Goal: Task Accomplishment & Management: Use online tool/utility

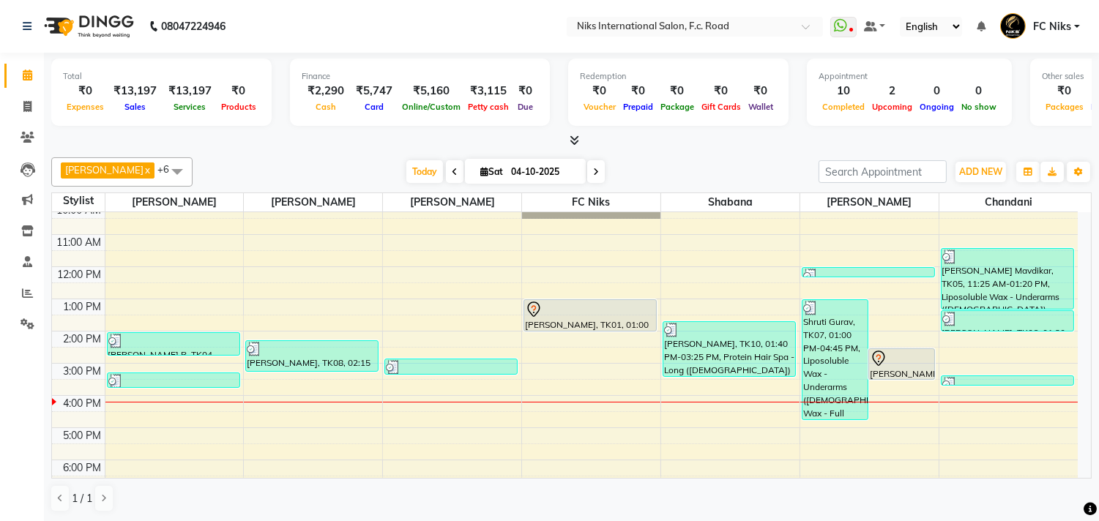
scroll to position [135, 0]
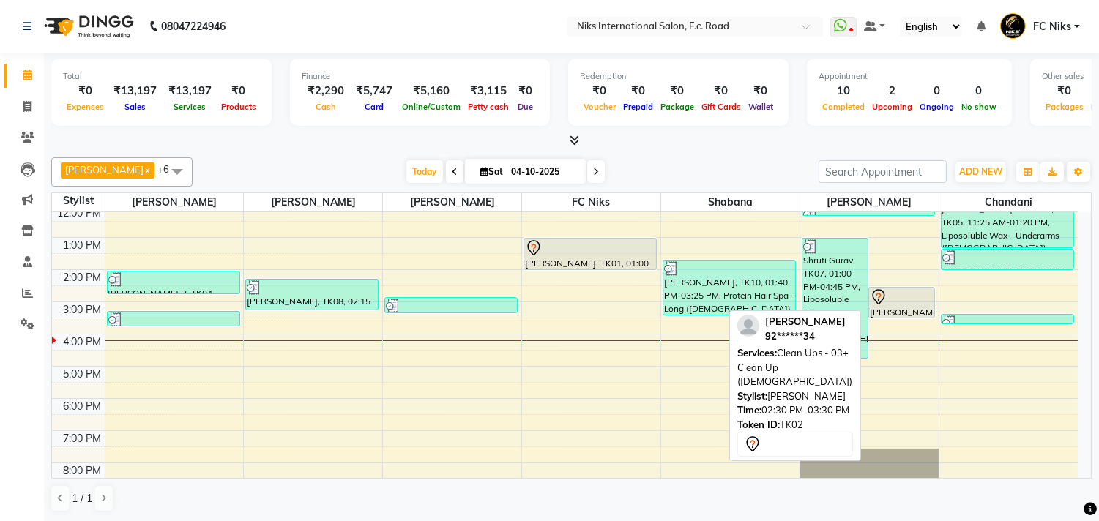
click at [927, 299] on div at bounding box center [902, 298] width 64 height 18
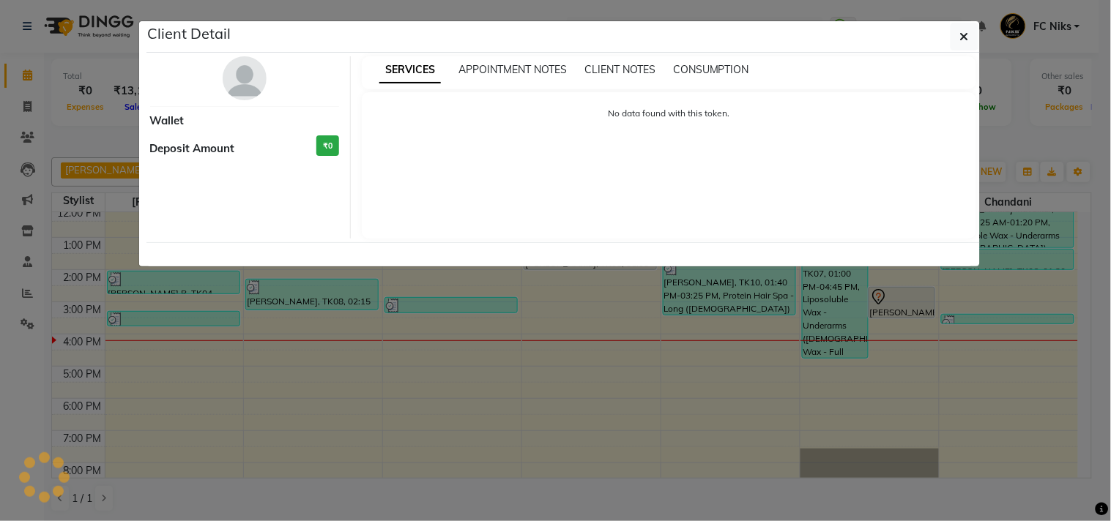
select select "7"
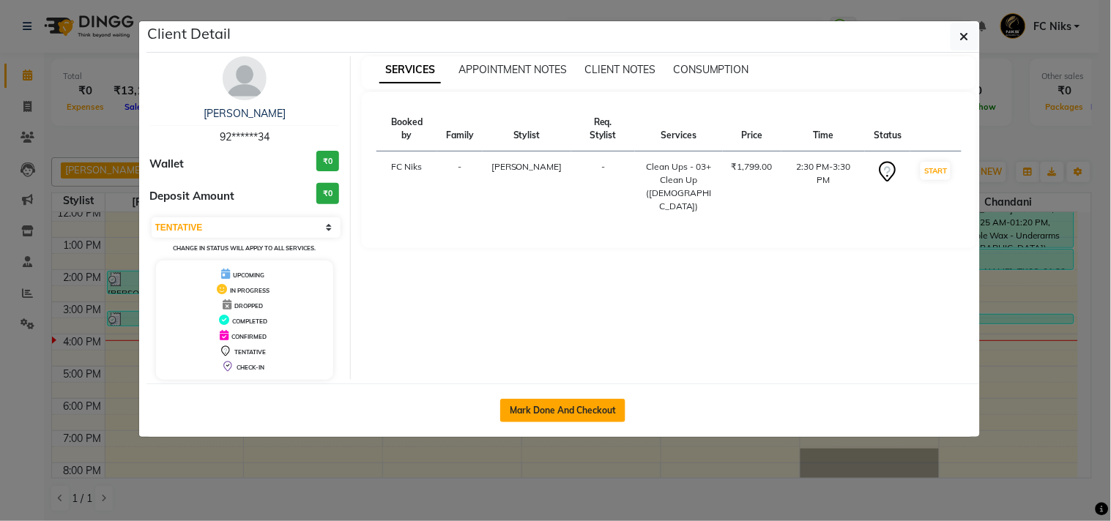
click at [547, 415] on button "Mark Done And Checkout" at bounding box center [562, 410] width 125 height 23
select select "service"
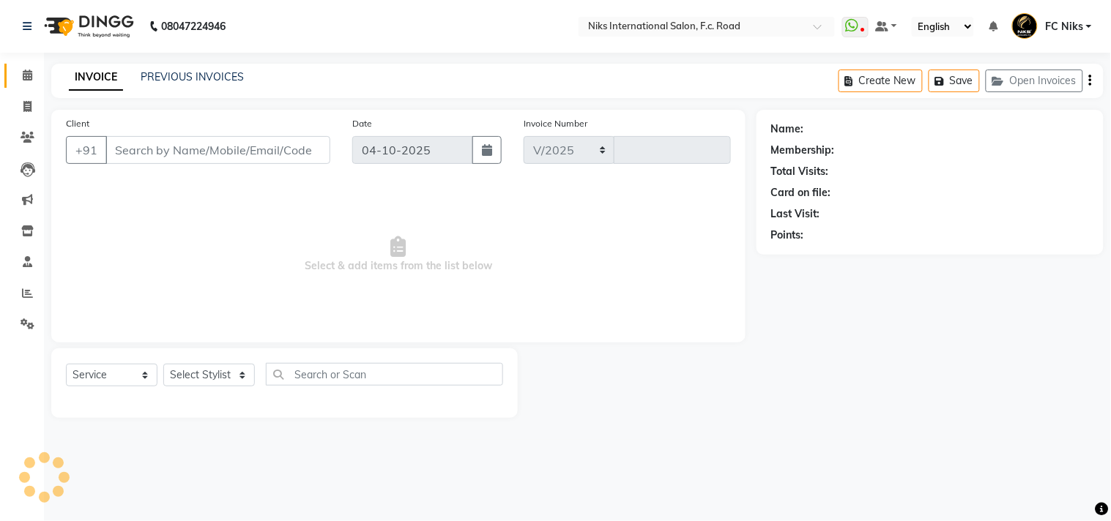
select select "7"
type input "2184"
type input "92******34"
select select "160"
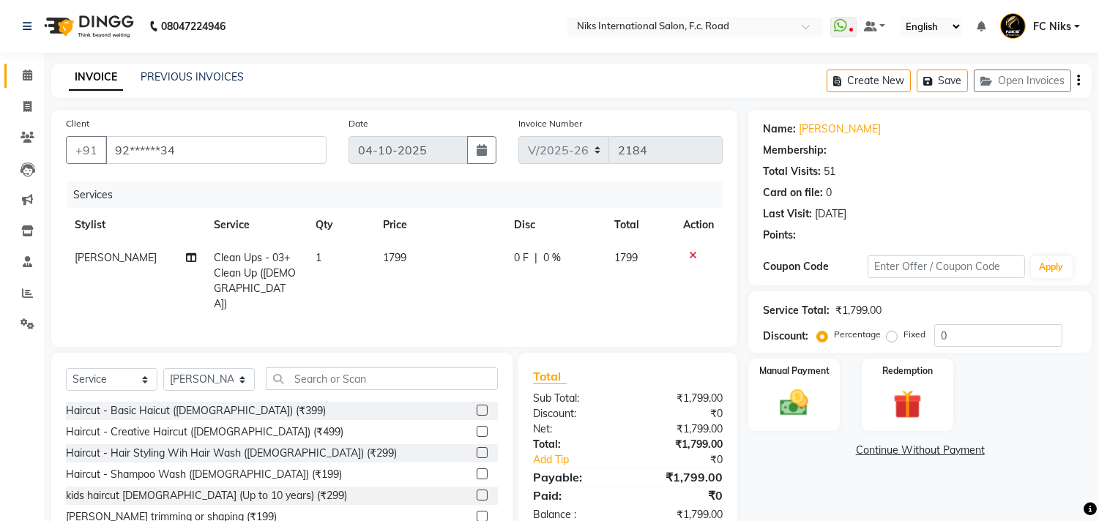
select select "1: Object"
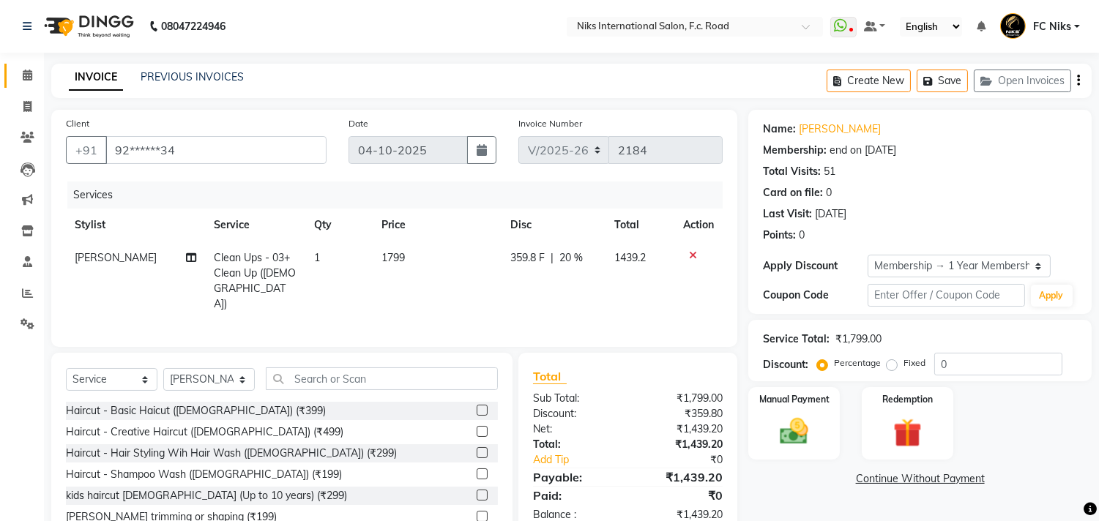
type input "20"
click at [196, 379] on select "Select Stylist [PERSON_NAME] [PERSON_NAME] CA [PERSON_NAME] FC Niks [PERSON_NAM…" at bounding box center [209, 379] width 92 height 23
drag, startPoint x: 332, startPoint y: 377, endPoint x: 341, endPoint y: 372, distance: 10.2
click at [339, 375] on input "text" at bounding box center [382, 379] width 232 height 23
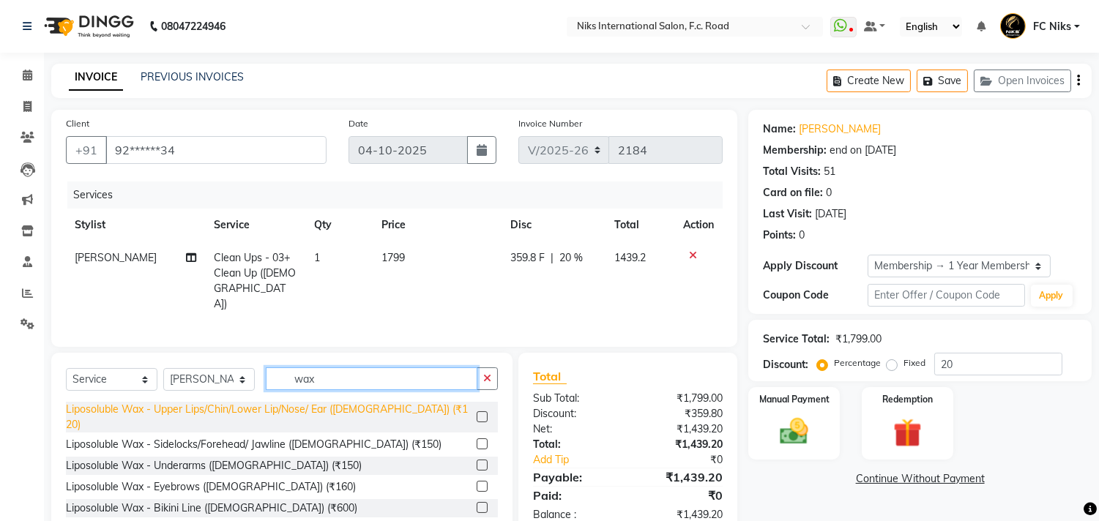
type input "wax"
click at [271, 404] on div "Liposoluble Wax - Upper Lips/Chin/Lower Lip/Nose/ Ear ([DEMOGRAPHIC_DATA]) (₹12…" at bounding box center [268, 417] width 405 height 31
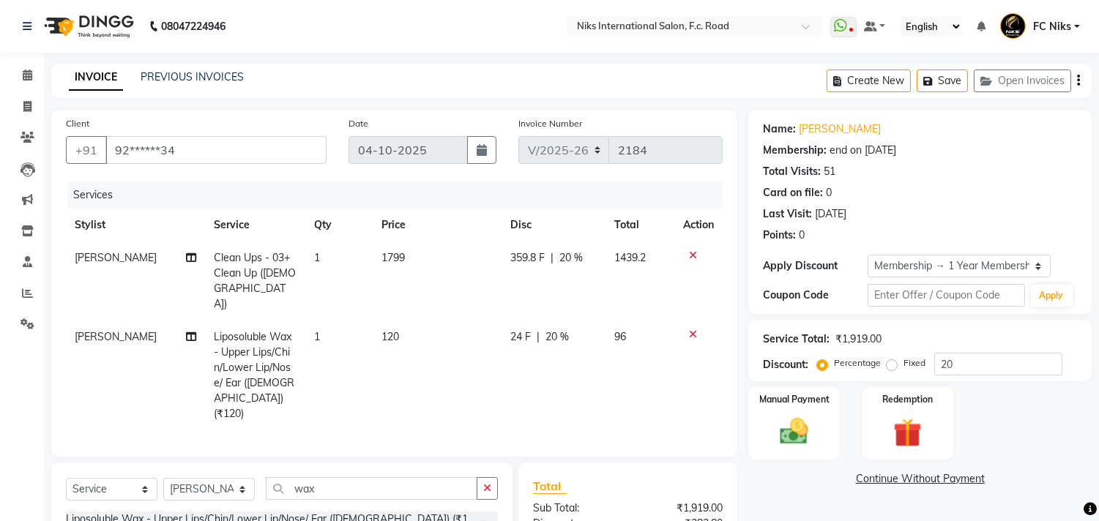
checkbox input "false"
click at [193, 478] on select "Select Stylist [PERSON_NAME] [PERSON_NAME] CA [PERSON_NAME] FC Niks [PERSON_NAM…" at bounding box center [209, 489] width 92 height 23
select select "159"
click at [163, 478] on select "Select Stylist [PERSON_NAME] [PERSON_NAME] CA [PERSON_NAME] FC Niks [PERSON_NAM…" at bounding box center [209, 489] width 92 height 23
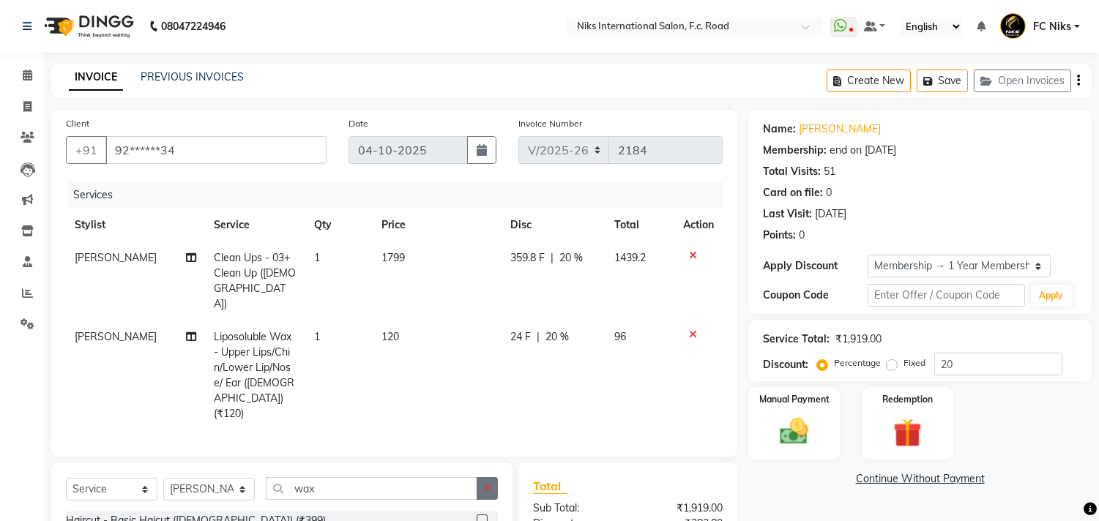
click at [487, 483] on icon "button" at bounding box center [487, 488] width 8 height 10
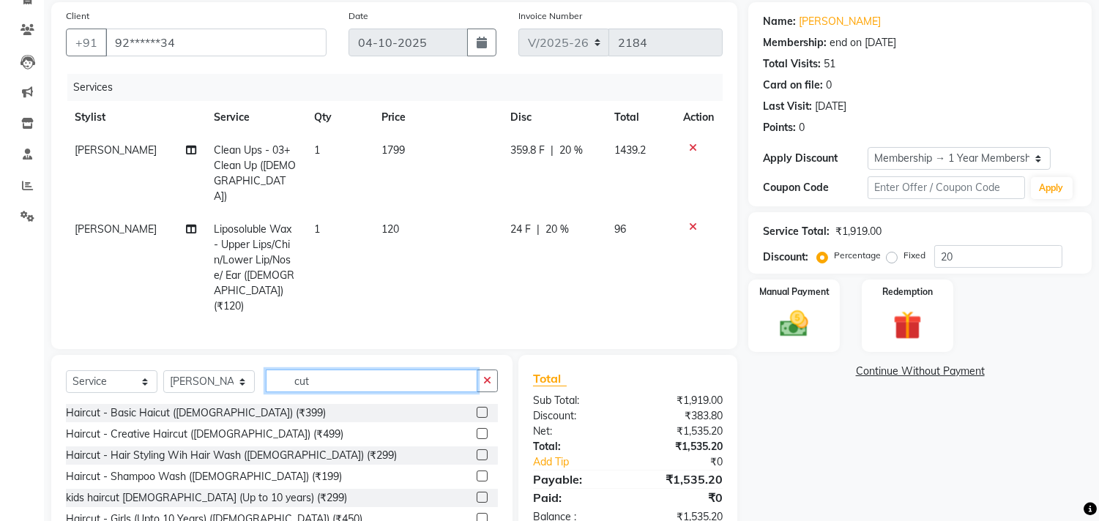
scroll to position [135, 0]
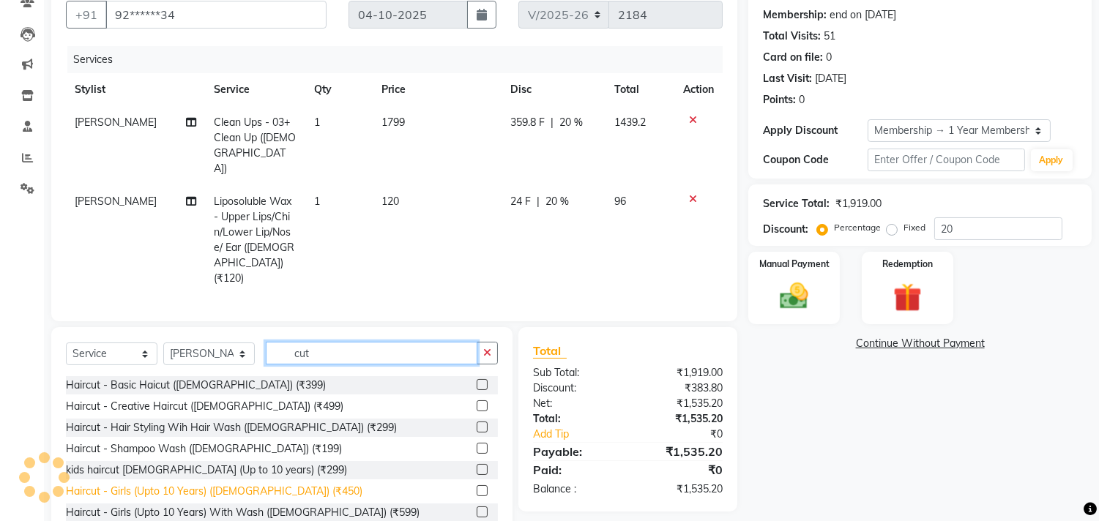
type input "cut"
click at [276, 484] on div "Haircut - Girls (Upto 10 Years) ([DEMOGRAPHIC_DATA]) (₹450)" at bounding box center [214, 491] width 297 height 15
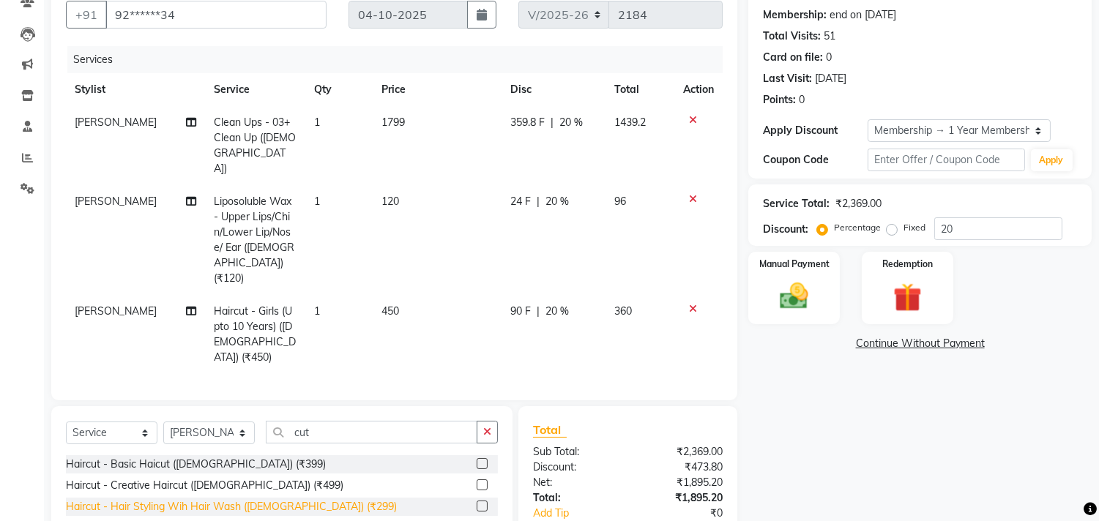
checkbox input "false"
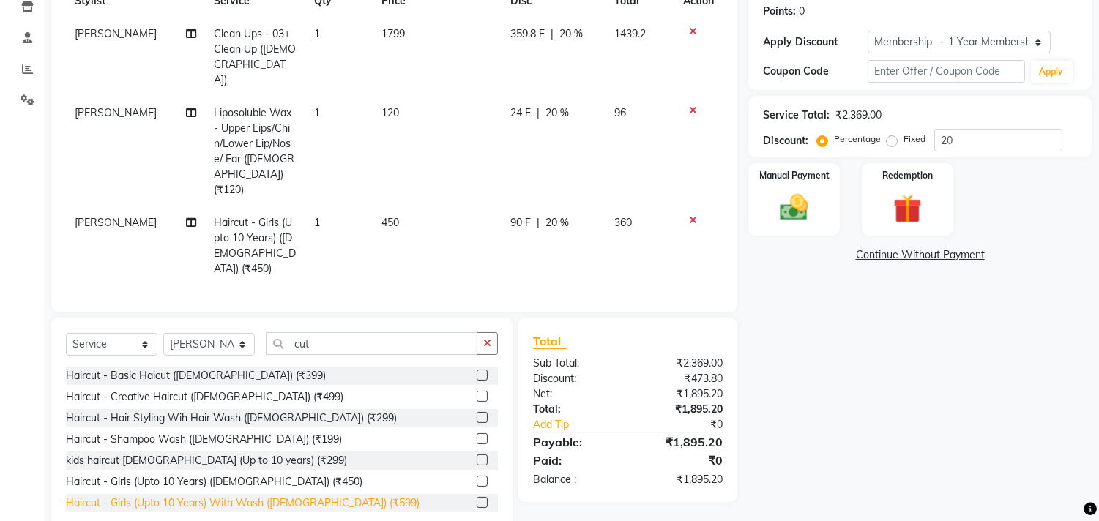
click at [270, 496] on div "Haircut - Girls (Upto 10 Years) With Wash ([DEMOGRAPHIC_DATA]) (₹599)" at bounding box center [243, 503] width 354 height 15
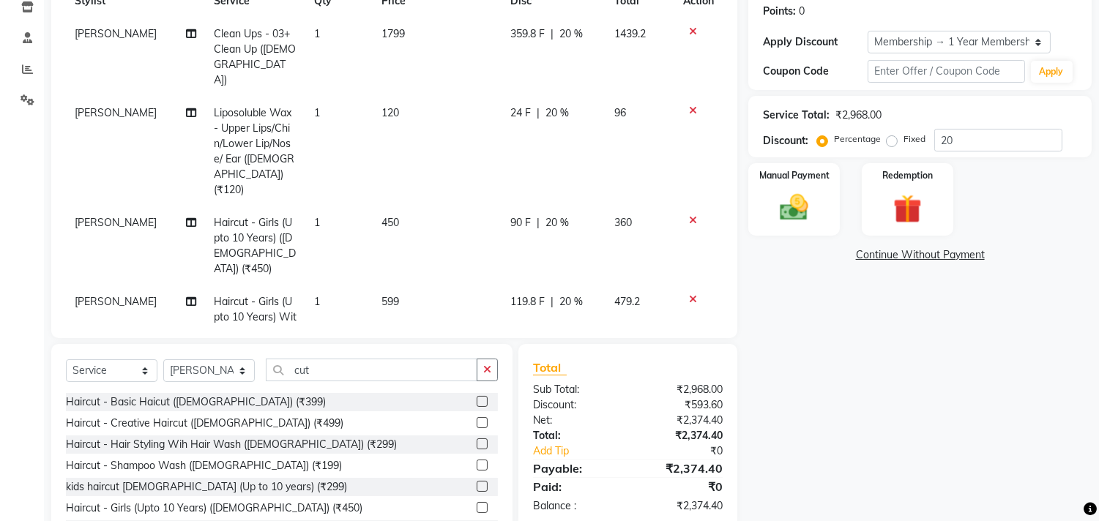
checkbox input "false"
click at [689, 215] on icon at bounding box center [693, 220] width 8 height 10
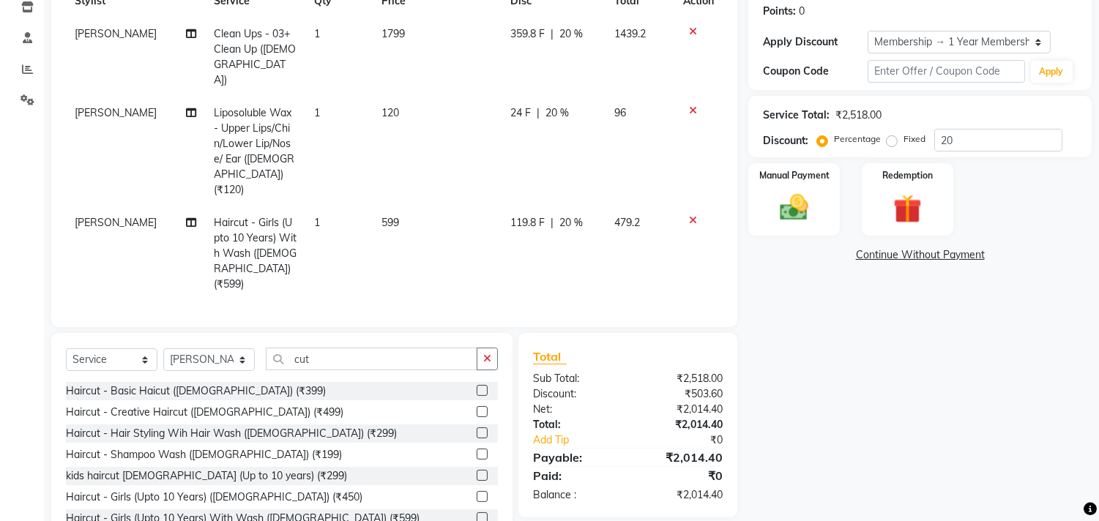
click at [431, 207] on td "599" at bounding box center [438, 254] width 130 height 94
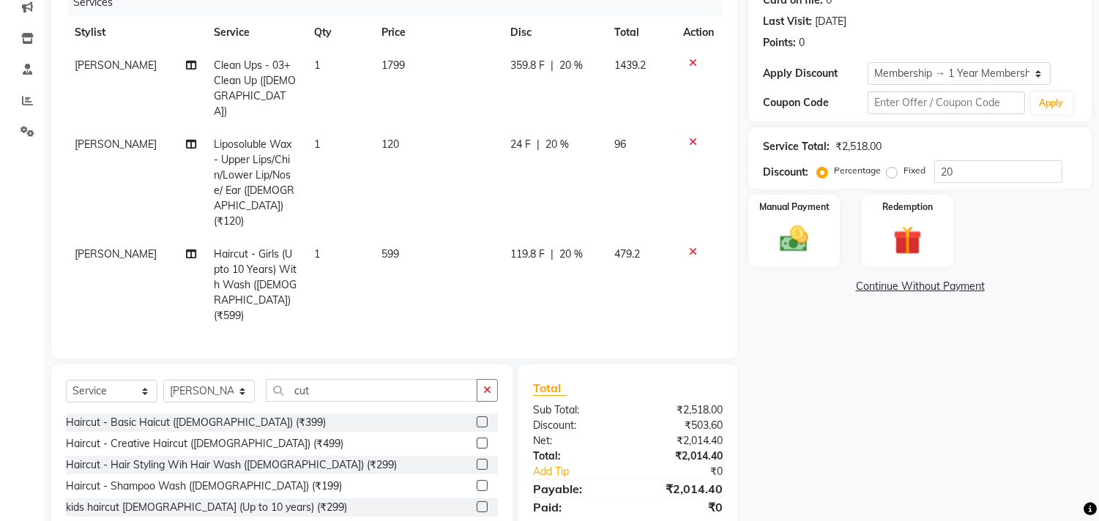
select select "159"
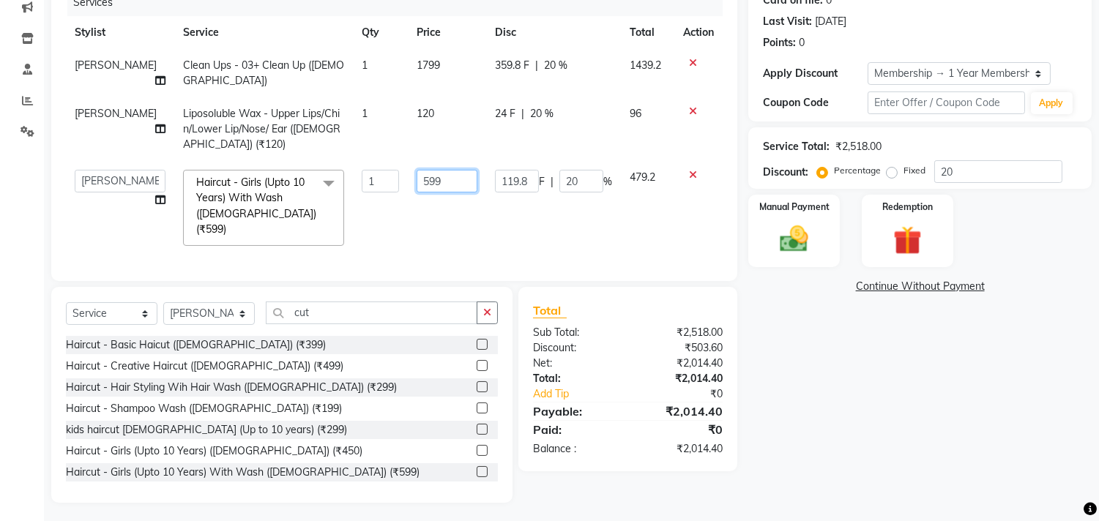
drag, startPoint x: 440, startPoint y: 177, endPoint x: 347, endPoint y: 179, distance: 93.0
click at [345, 172] on tr "Abhishek [PERSON_NAME] [PERSON_NAME] CA [PERSON_NAME] FC Niks [PERSON_NAME] [PE…" at bounding box center [394, 208] width 657 height 94
type input "600"
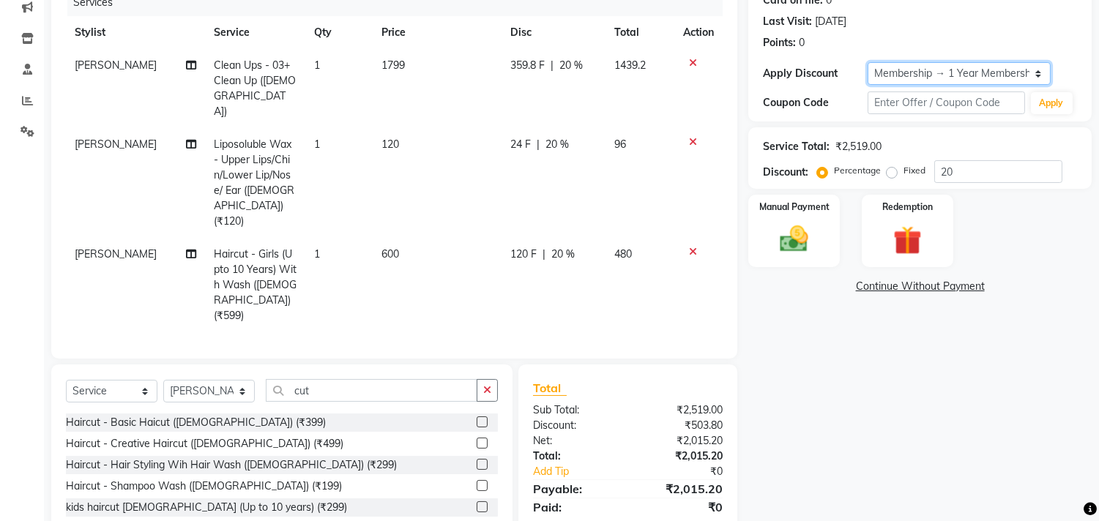
click at [992, 64] on select "Select Membership → 1 Year Membership" at bounding box center [959, 73] width 183 height 23
select select "0:"
click at [868, 62] on select "Select Membership → 1 Year Membership" at bounding box center [959, 73] width 183 height 23
type input "0"
click at [441, 70] on td "1799" at bounding box center [439, 88] width 131 height 79
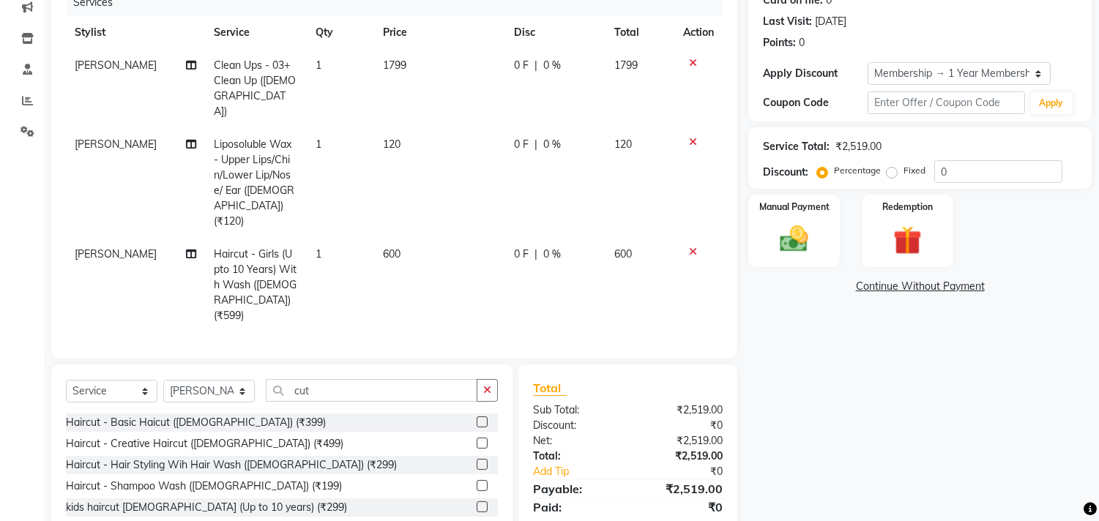
select select "160"
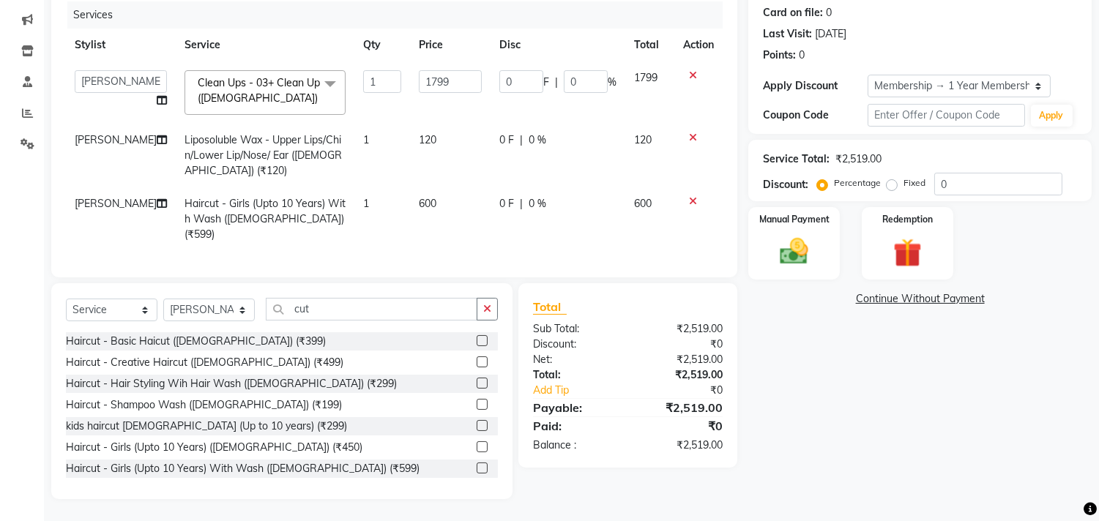
scroll to position [177, 0]
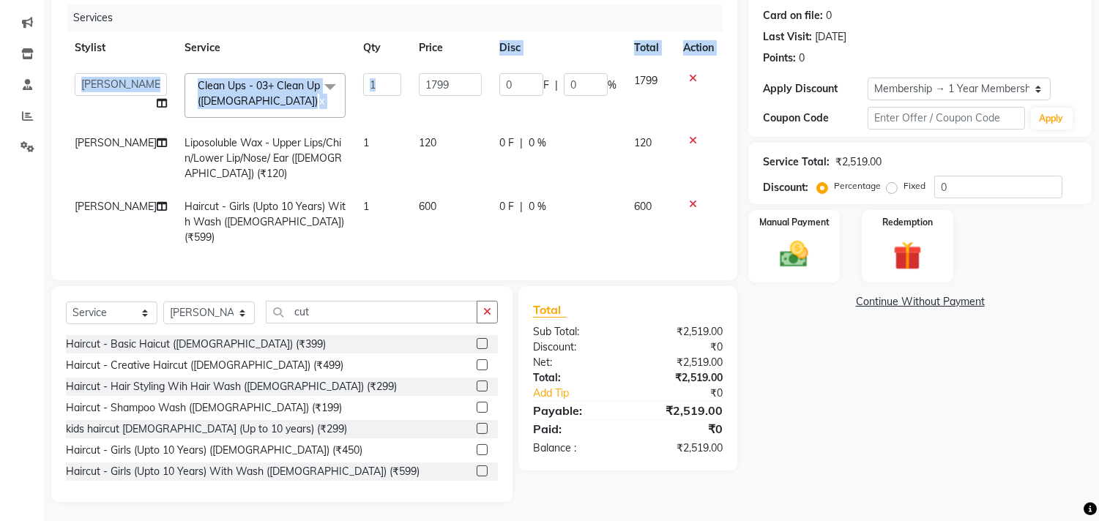
drag, startPoint x: 442, startPoint y: 62, endPoint x: 426, endPoint y: 81, distance: 24.9
click at [427, 81] on table "Stylist Service Qty Price Disc Total Action Abhishek [PERSON_NAME] [PERSON_NAME…" at bounding box center [394, 142] width 657 height 223
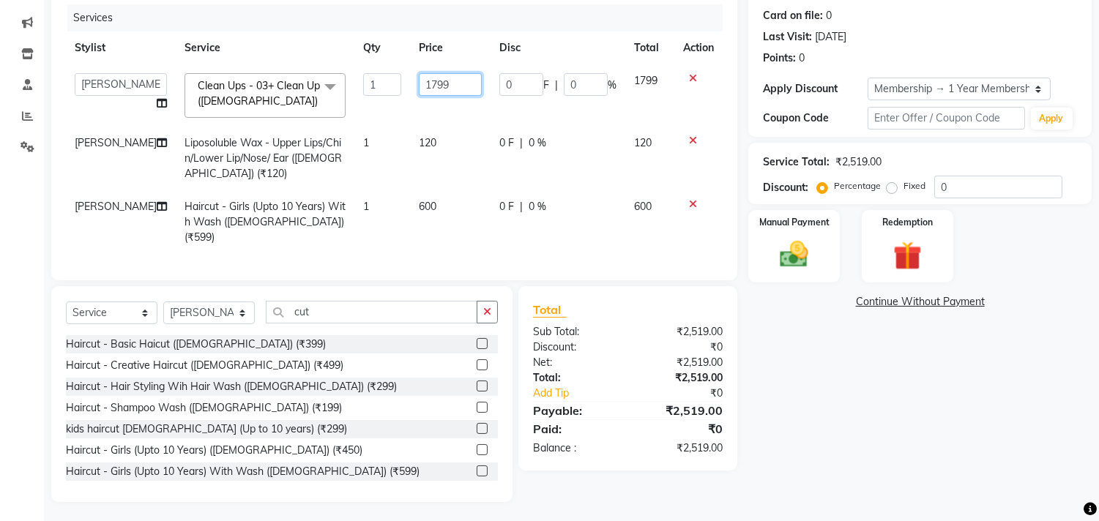
drag, startPoint x: 438, startPoint y: 78, endPoint x: 379, endPoint y: 93, distance: 61.3
click at [379, 93] on tr "Abhishek [PERSON_NAME] [PERSON_NAME] CA [PERSON_NAME] FC Niks [PERSON_NAME] [PE…" at bounding box center [394, 95] width 657 height 62
type input "1800"
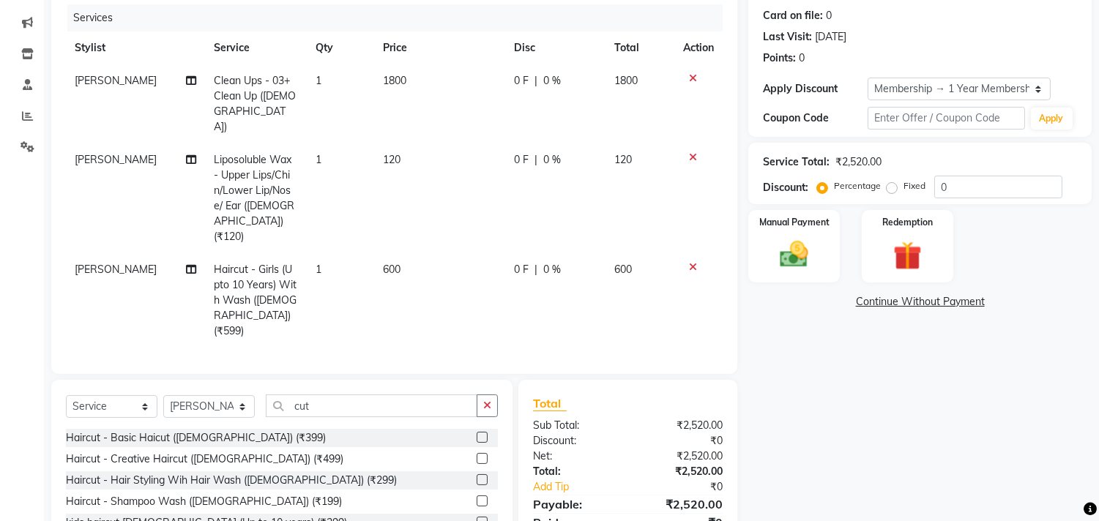
click at [770, 342] on div "Name: [PERSON_NAME] Membership: end on [DATE] Total Visits: 51 Card on file: 0 …" at bounding box center [925, 265] width 354 height 664
click at [412, 253] on td "600" at bounding box center [439, 300] width 131 height 94
select select "159"
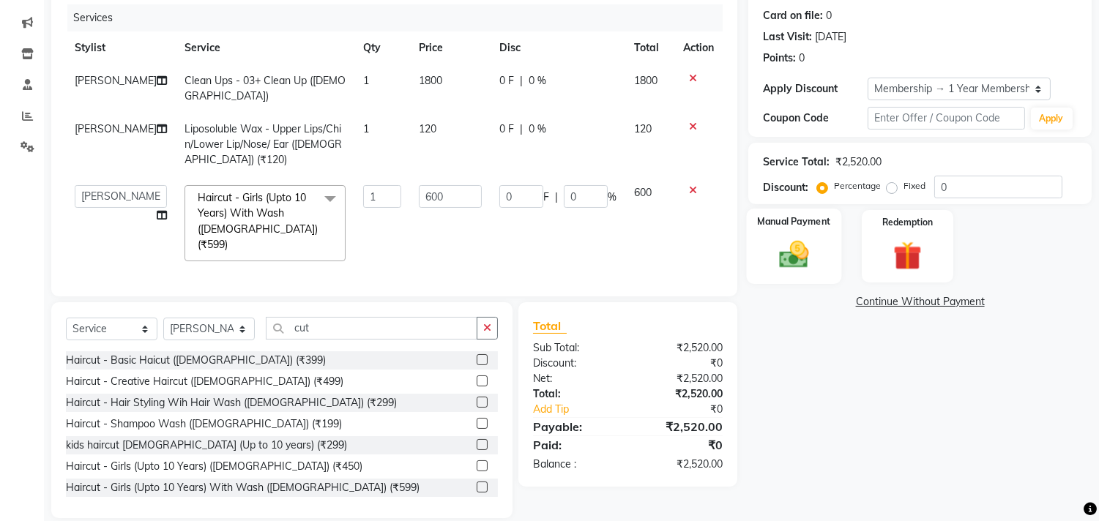
click at [801, 233] on div "Manual Payment" at bounding box center [794, 246] width 95 height 75
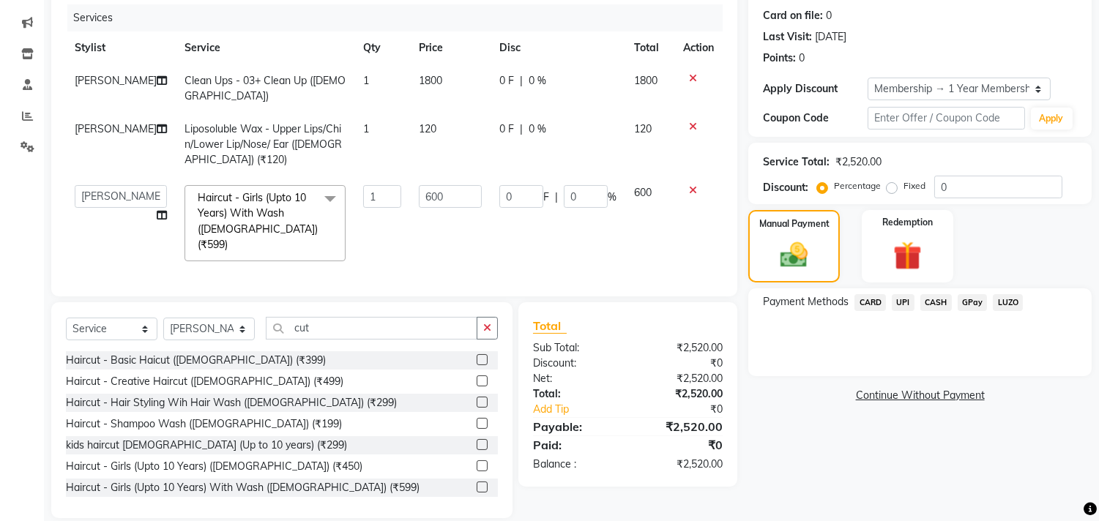
click at [902, 300] on span "UPI" at bounding box center [903, 302] width 23 height 17
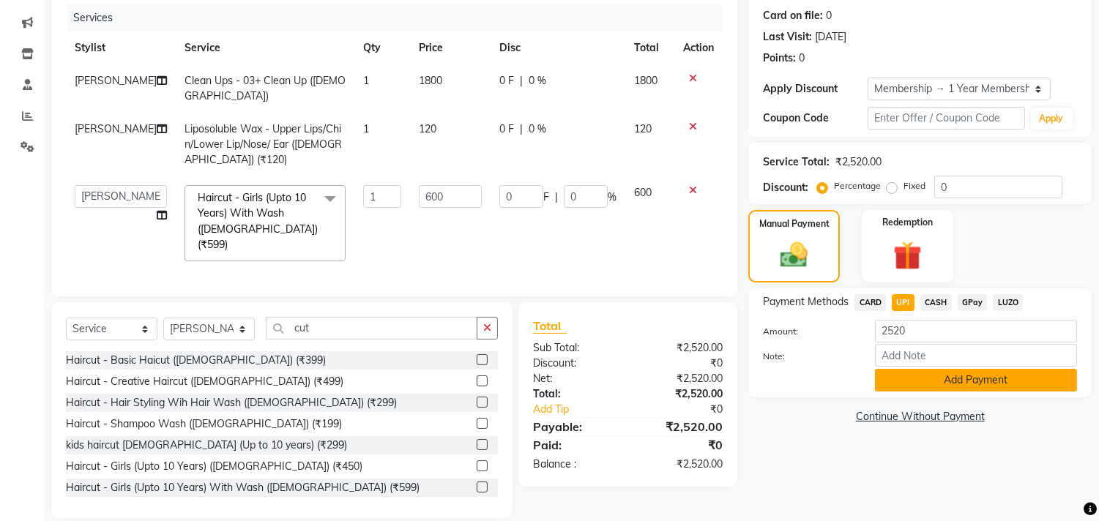
click at [901, 385] on button "Add Payment" at bounding box center [976, 380] width 202 height 23
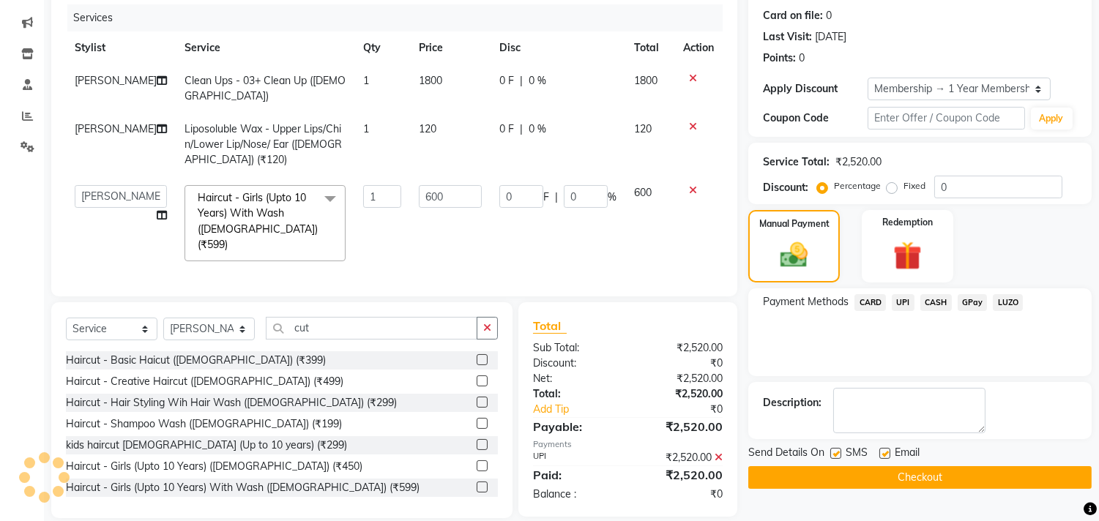
click at [896, 483] on button "Checkout" at bounding box center [919, 478] width 343 height 23
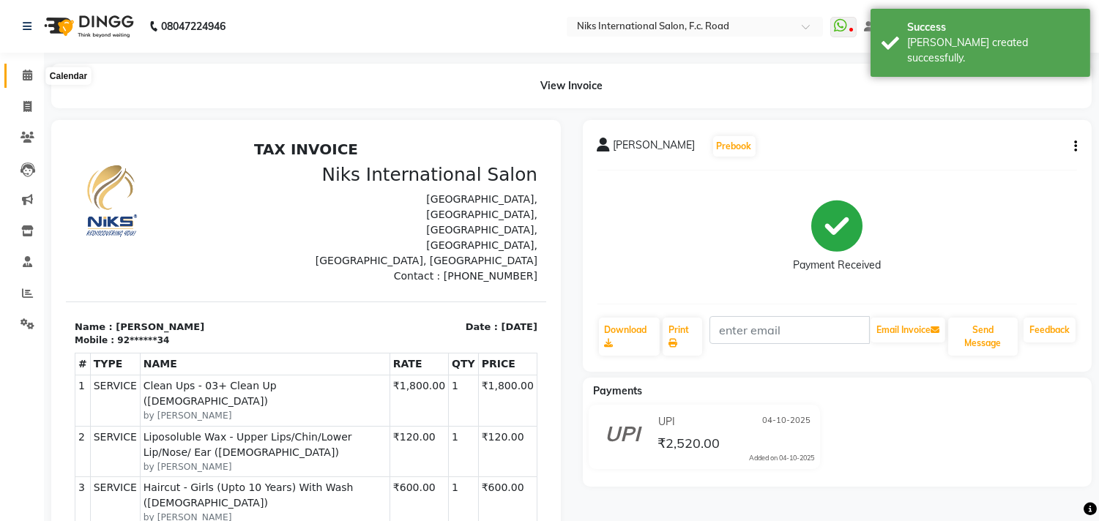
click at [29, 79] on icon at bounding box center [28, 75] width 10 height 11
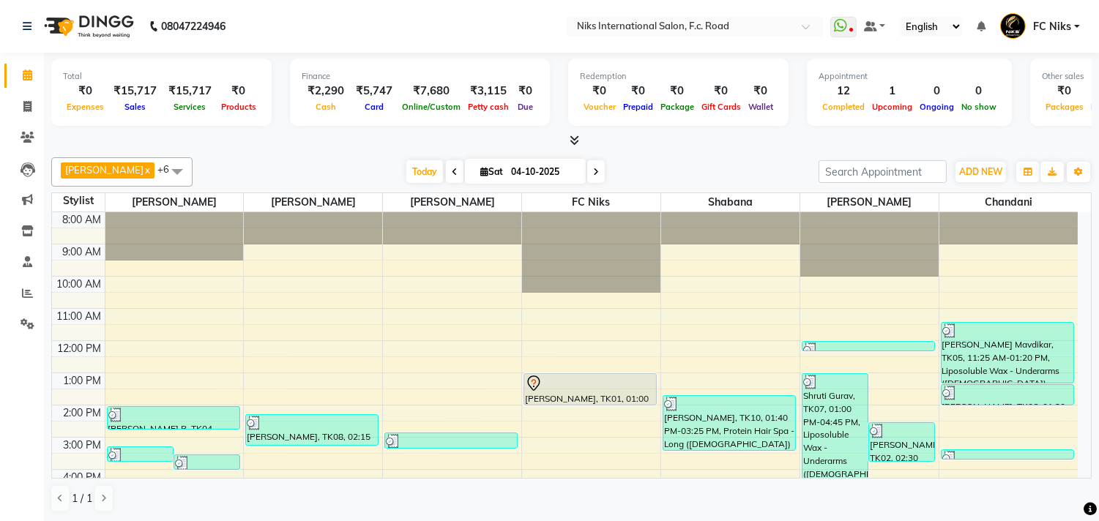
click at [1091, 375] on td "8:00 AM 9:00 AM 10:00 AM 11:00 AM 12:00 PM 1:00 PM 2:00 PM 3:00 PM 4:00 PM 5:00…" at bounding box center [572, 345] width 1040 height 267
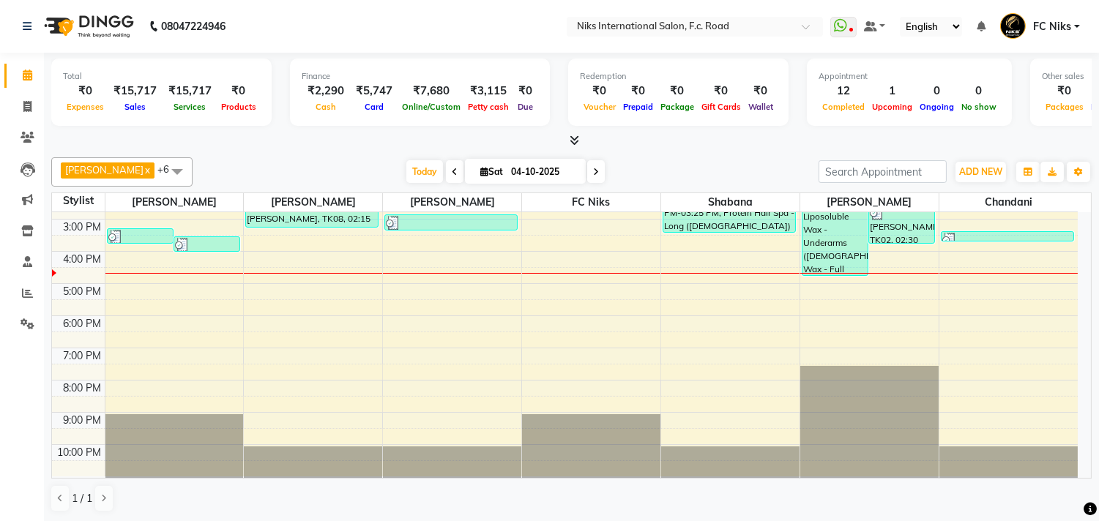
scroll to position [1, 0]
